Goal: Browse casually

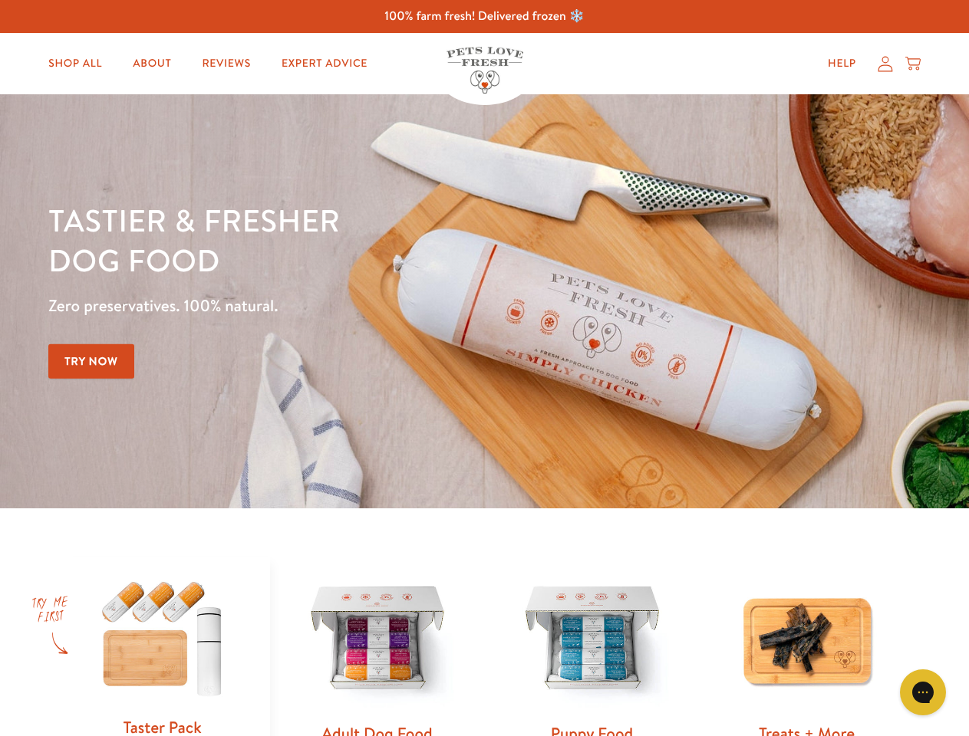
click at [484, 368] on div "Tastier & fresher dog food Zero preservatives. 100% natural. Try Now" at bounding box center [338, 301] width 581 height 202
click at [923, 693] on icon "Gorgias live chat" at bounding box center [922, 692] width 15 height 15
